Goal: Information Seeking & Learning: Learn about a topic

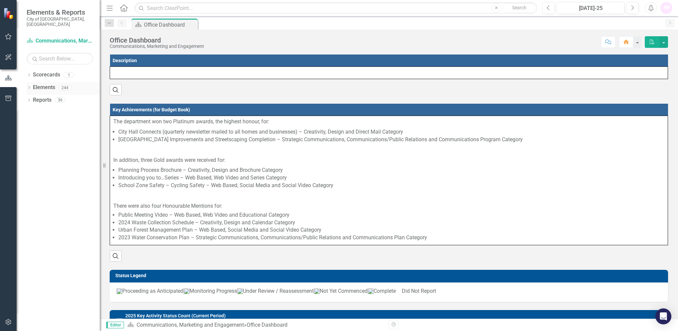
click at [29, 86] on icon "Dropdown" at bounding box center [29, 88] width 5 height 4
click at [31, 112] on icon "Dropdown" at bounding box center [32, 114] width 5 height 4
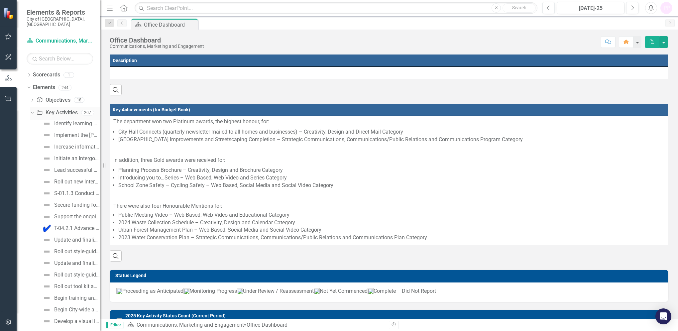
click at [31, 110] on icon "Dropdown" at bounding box center [32, 112] width 4 height 5
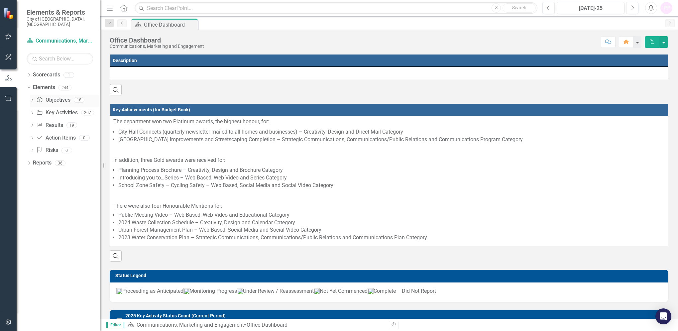
click at [35, 99] on icon "Dropdown" at bounding box center [32, 101] width 5 height 4
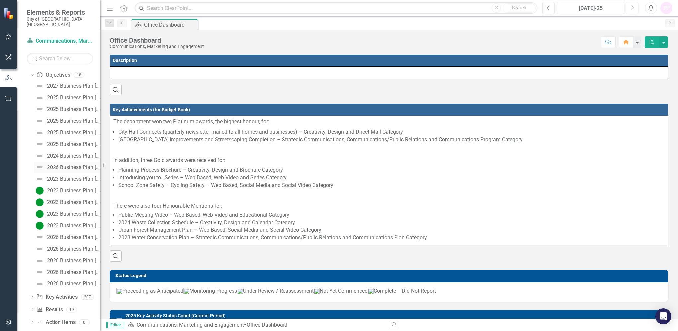
scroll to position [43, 0]
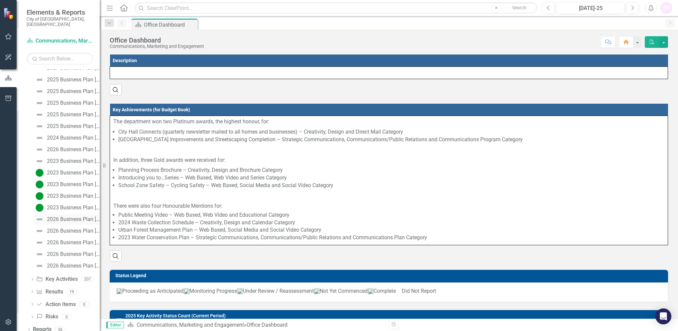
click at [69, 216] on div "2026 Business Plan [Objective #1]" at bounding box center [73, 219] width 53 height 6
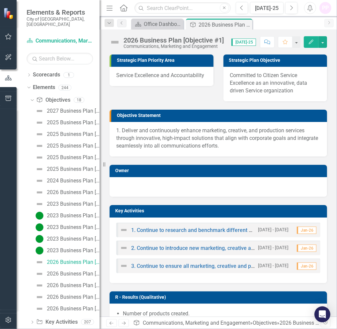
drag, startPoint x: 212, startPoint y: 138, endPoint x: 196, endPoint y: 134, distance: 16.0
click at [212, 138] on p "1. Deliver and continuously enhance marketing, creative, and production service…" at bounding box center [218, 138] width 204 height 23
click at [122, 130] on p "1. Deliver and continuously enhance marketing, creative, and production service…" at bounding box center [218, 138] width 204 height 23
drag, startPoint x: 221, startPoint y: 151, endPoint x: 231, endPoint y: 148, distance: 10.0
click at [221, 151] on div "1. Deliver and continuously enhance marketing, creative, and production service…" at bounding box center [219, 139] width 218 height 35
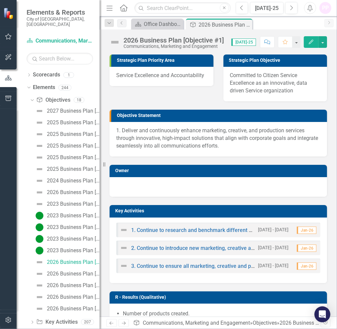
click at [241, 147] on p "1. Deliver and continuously enhance marketing, creative, and production service…" at bounding box center [218, 138] width 204 height 23
drag, startPoint x: 241, startPoint y: 146, endPoint x: 170, endPoint y: 145, distance: 71.2
click at [210, 145] on p "1. Deliver and continuously enhance marketing, creative, and production service…" at bounding box center [218, 138] width 204 height 23
click at [153, 133] on p "1. Deliver and continuously enhance marketing, creative, and production service…" at bounding box center [218, 138] width 204 height 23
drag, startPoint x: 123, startPoint y: 131, endPoint x: 172, endPoint y: 145, distance: 50.4
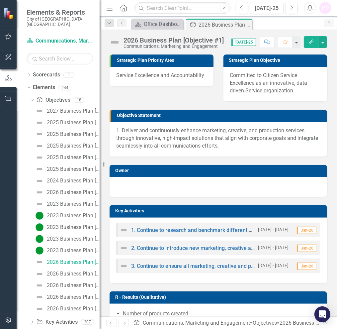
click at [172, 145] on p "1. Deliver and continuously enhance marketing, creative, and production service…" at bounding box center [218, 138] width 204 height 23
click at [234, 138] on p "1. Deliver and continuously enhance marketing, creative, and production service…" at bounding box center [218, 138] width 204 height 23
drag, startPoint x: 245, startPoint y: 146, endPoint x: 134, endPoint y: 133, distance: 111.2
click at [135, 133] on p "1. Deliver and continuously enhance marketing, creative, and production service…" at bounding box center [218, 138] width 204 height 23
click at [314, 40] on icon "Edit" at bounding box center [312, 42] width 6 height 5
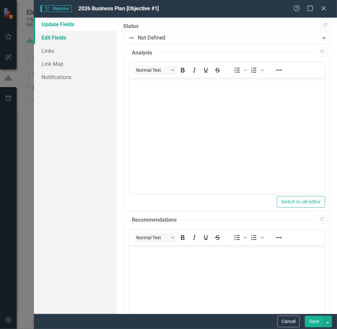
drag, startPoint x: 57, startPoint y: 39, endPoint x: 74, endPoint y: 42, distance: 17.5
click at [57, 39] on link "Edit Fields" at bounding box center [75, 37] width 83 height 13
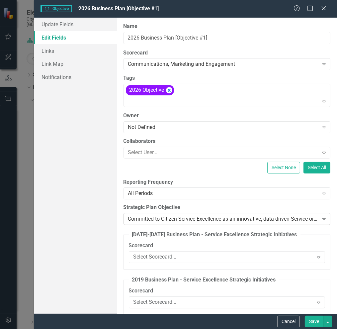
click at [207, 218] on div "Committed to Citizen Service Excellence as an innovative‚ data driven Service o…" at bounding box center [223, 219] width 191 height 8
click at [130, 217] on div "Committed to Citizen Service Excellence as an innovative‚ data driven Service o…" at bounding box center [223, 219] width 191 height 8
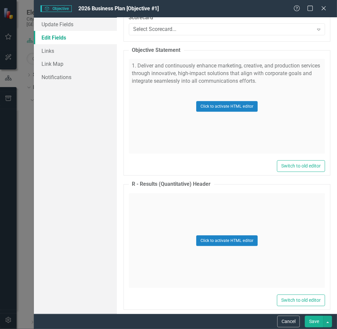
scroll to position [2881, 0]
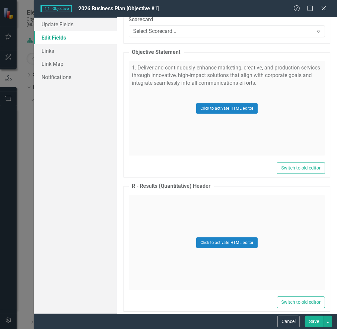
drag, startPoint x: 284, startPoint y: 80, endPoint x: 233, endPoint y: 79, distance: 50.5
click at [233, 79] on div "Click to activate HTML editor" at bounding box center [227, 108] width 197 height 95
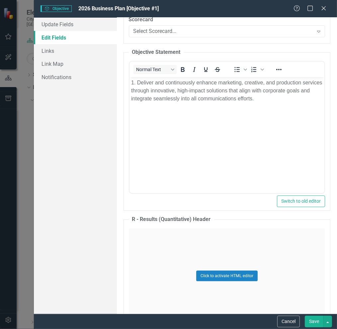
scroll to position [0, 0]
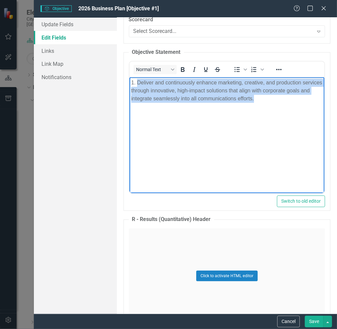
drag, startPoint x: 284, startPoint y: 99, endPoint x: 137, endPoint y: 84, distance: 148.3
click at [137, 84] on p "1. Deliver and continuously enhance marketing, creative, and production service…" at bounding box center [227, 91] width 192 height 24
copy p "Deliver and continuously enhance marketing, creative, and production services t…"
click at [221, 146] on body "1. Deliver and continuously enhance marketing, creative, and production service…" at bounding box center [227, 127] width 196 height 100
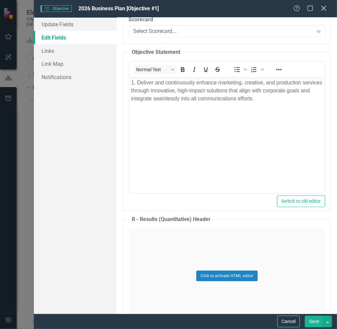
click at [327, 7] on icon "Close" at bounding box center [324, 8] width 8 height 6
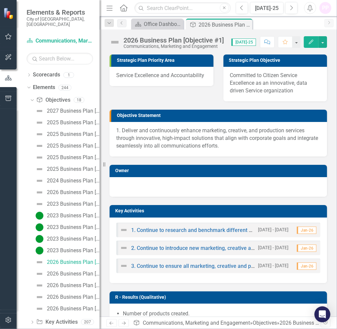
scroll to position [44, 0]
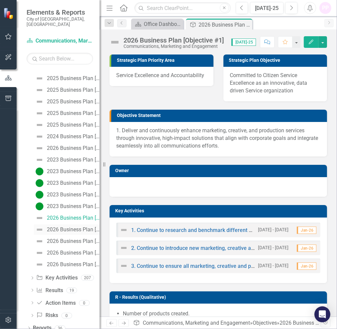
click at [66, 227] on div "2026 Business Plan [Objective #2]" at bounding box center [73, 230] width 53 height 6
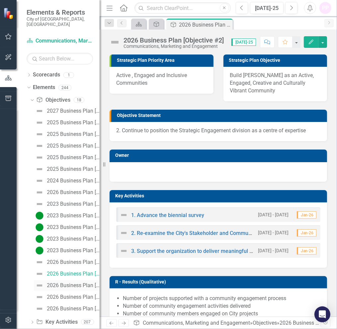
click at [64, 283] on div "2026 Business Plan [Objective #3]" at bounding box center [73, 286] width 53 height 6
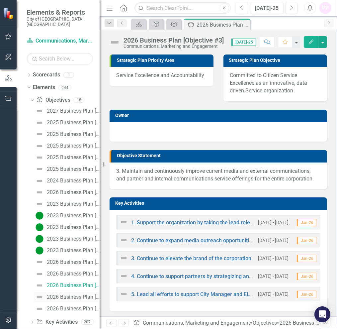
click at [66, 292] on "] "2026 Business Plan [Objective #4]" at bounding box center [67, 297] width 66 height 11
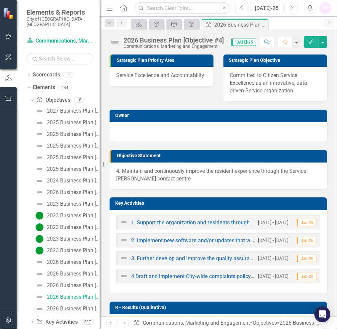
click at [57, 306] on div "2026 Business Plan [Objective #5]" at bounding box center [73, 309] width 53 height 6
